Goal: Communication & Community: Answer question/provide support

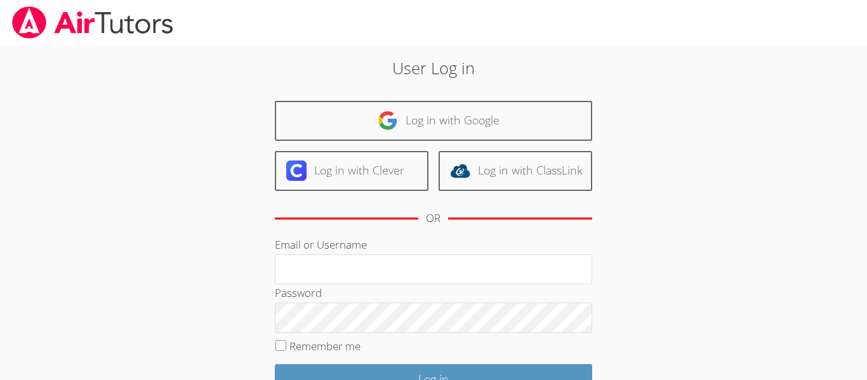
click at [510, 122] on link "Log in with Google" at bounding box center [433, 121] width 317 height 40
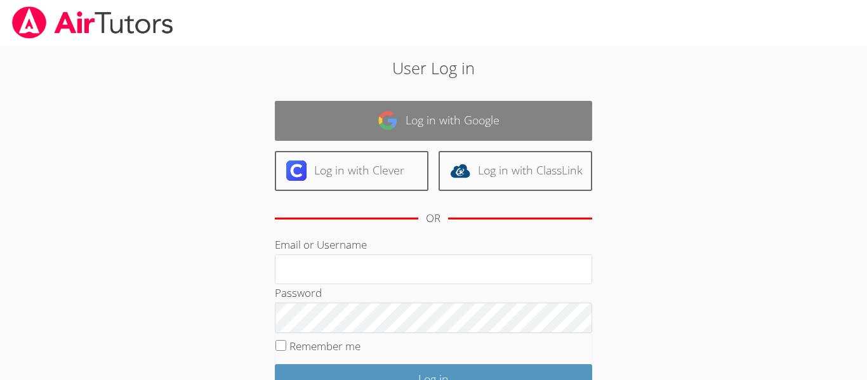
click at [500, 105] on link "Log in with Google" at bounding box center [433, 121] width 317 height 40
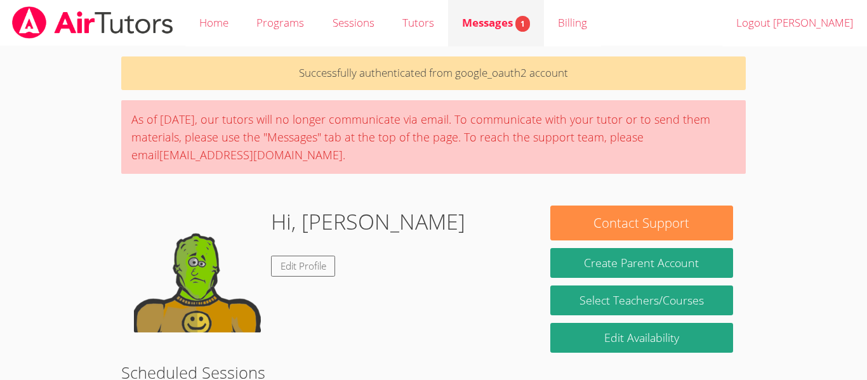
click at [501, 26] on span "Messages 1" at bounding box center [496, 22] width 68 height 15
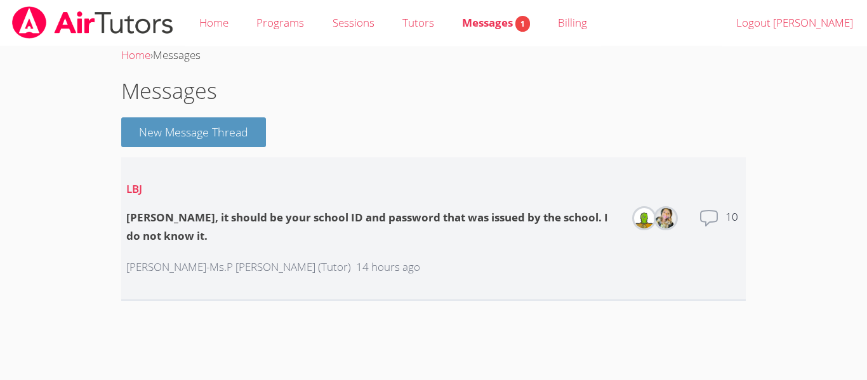
click at [718, 234] on dt "Total messages" at bounding box center [709, 228] width 20 height 41
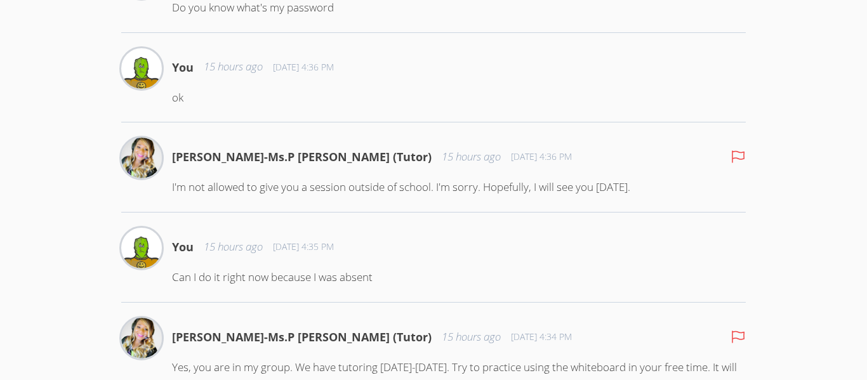
scroll to position [571, 0]
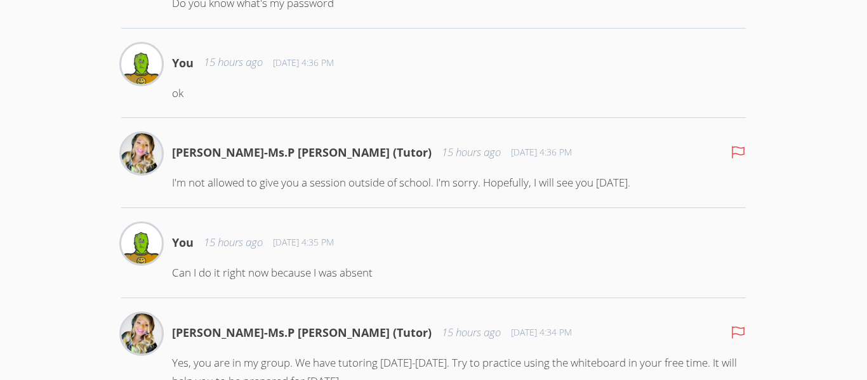
type textarea "\\\\\\\"
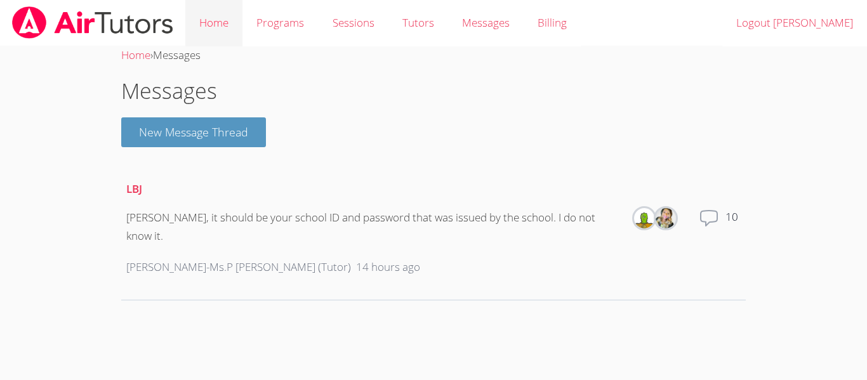
click at [215, 1] on link "Home" at bounding box center [213, 23] width 57 height 46
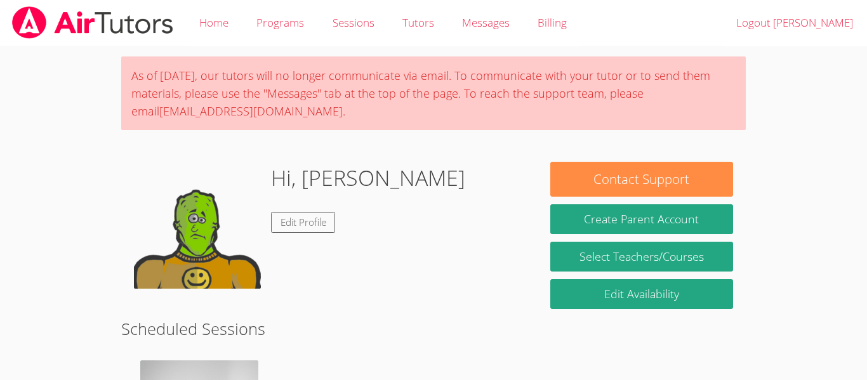
click at [215, 1] on div at bounding box center [434, 1] width 869 height 2
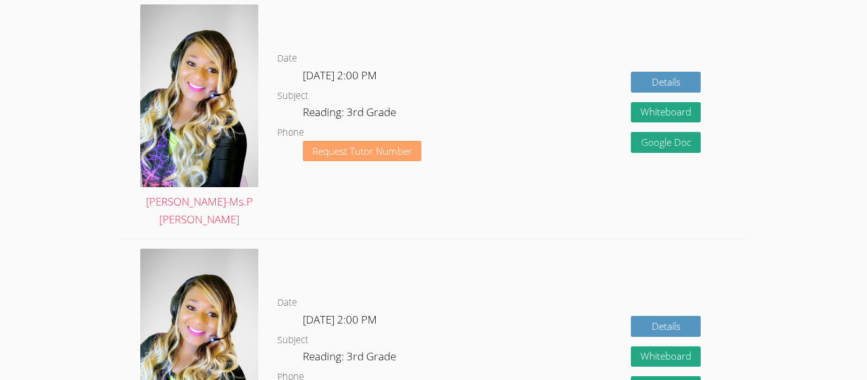
scroll to position [357, 0]
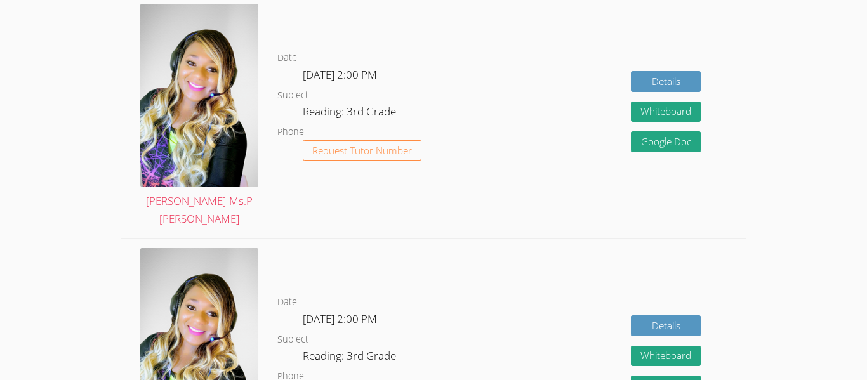
click at [535, 126] on div "Details Whiteboard Hidden Google Doc" at bounding box center [619, 116] width 249 height 244
